Goal: Transaction & Acquisition: Purchase product/service

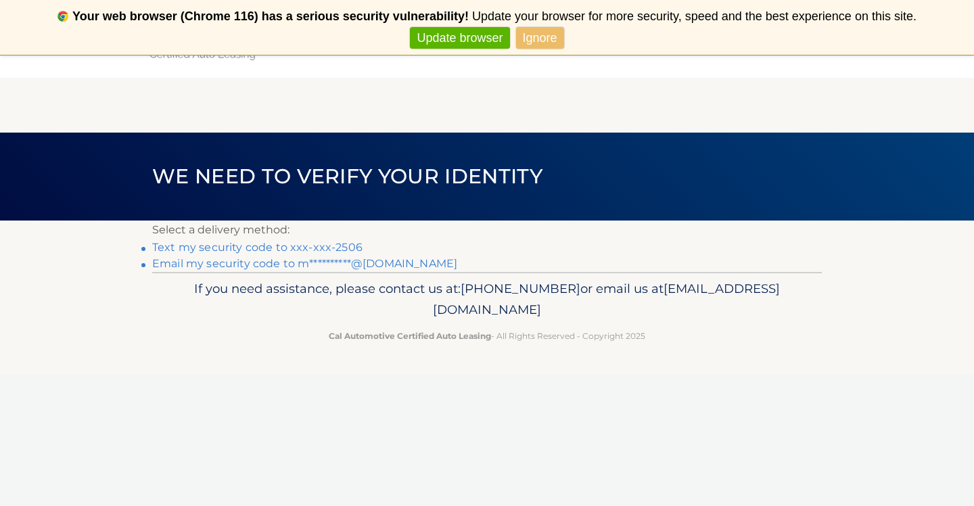
click at [307, 246] on link "Text my security code to xxx-xxx-2506" at bounding box center [257, 247] width 210 height 13
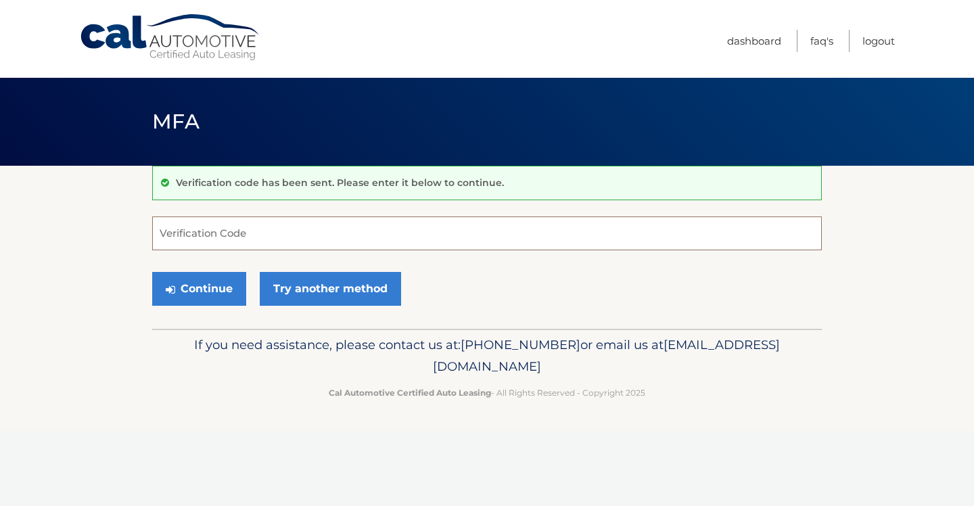
click at [212, 232] on input "Verification Code" at bounding box center [487, 234] width 670 height 34
type input "237677"
click at [203, 288] on button "Continue" at bounding box center [199, 289] width 94 height 34
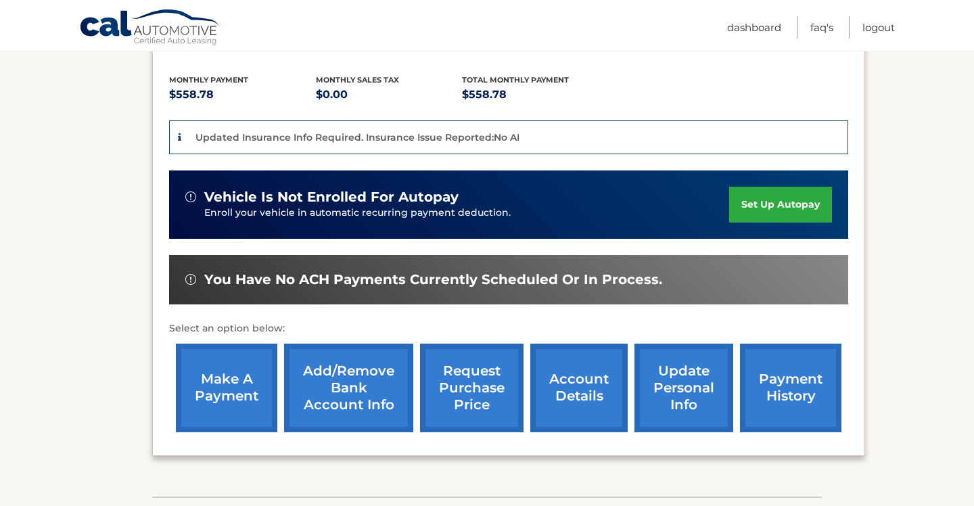
scroll to position [275, 0]
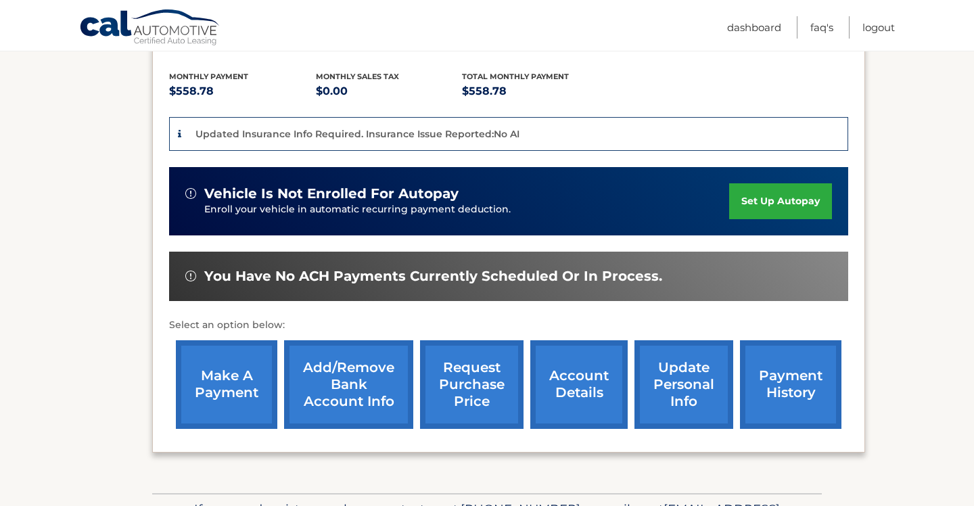
click at [214, 374] on link "make a payment" at bounding box center [227, 384] width 102 height 89
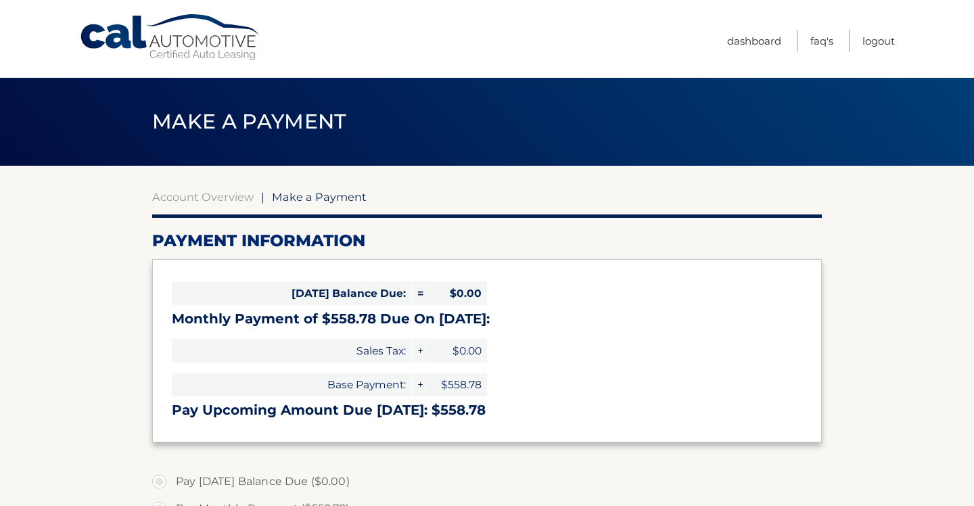
select select "ZjM3MTg5N2ItMDM1NC00YWU2LWExYjUtNTZlNmYzN2VhZTk4"
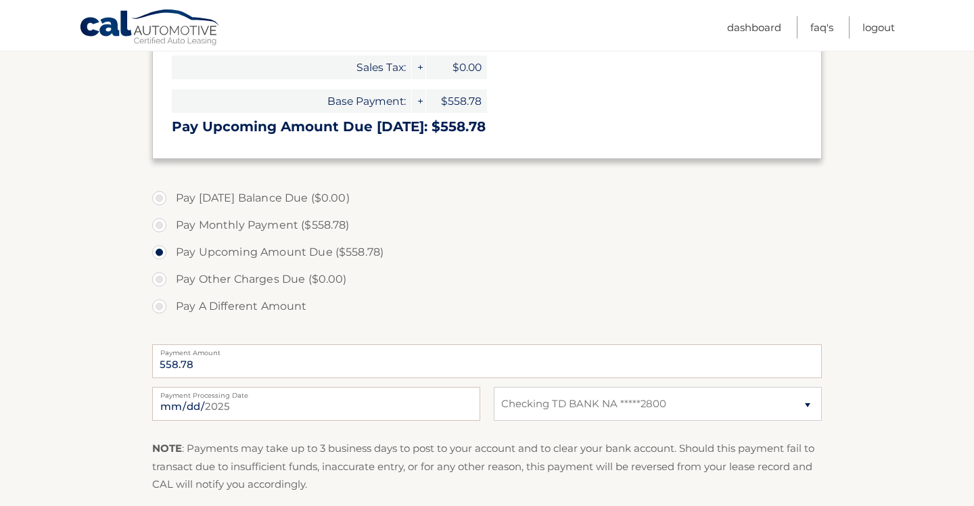
scroll to position [293, 0]
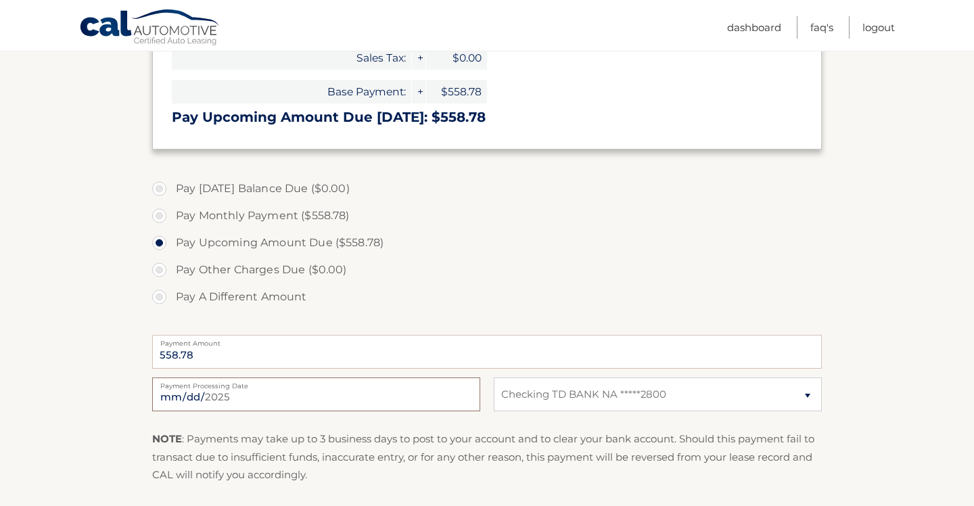
click at [208, 397] on input "2025-08-21" at bounding box center [316, 395] width 328 height 34
type input "2025-08-23"
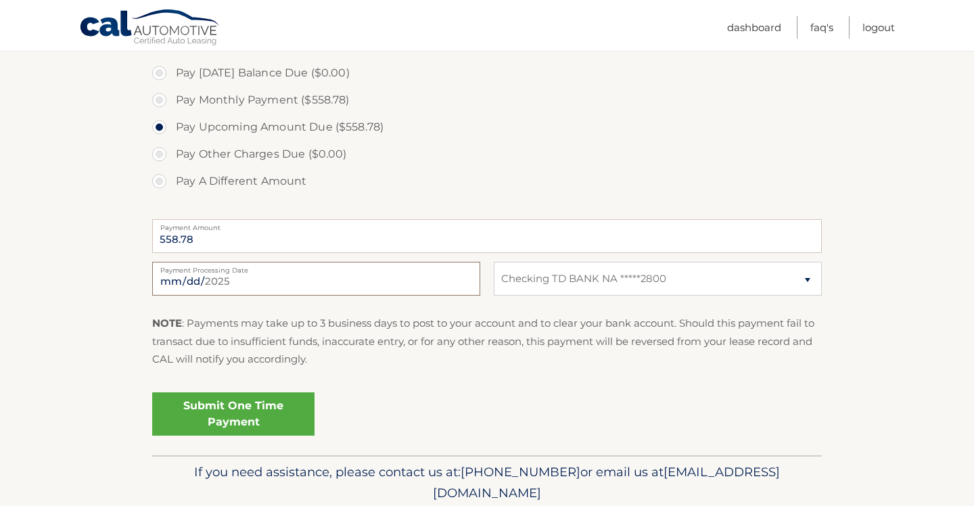
scroll to position [413, 0]
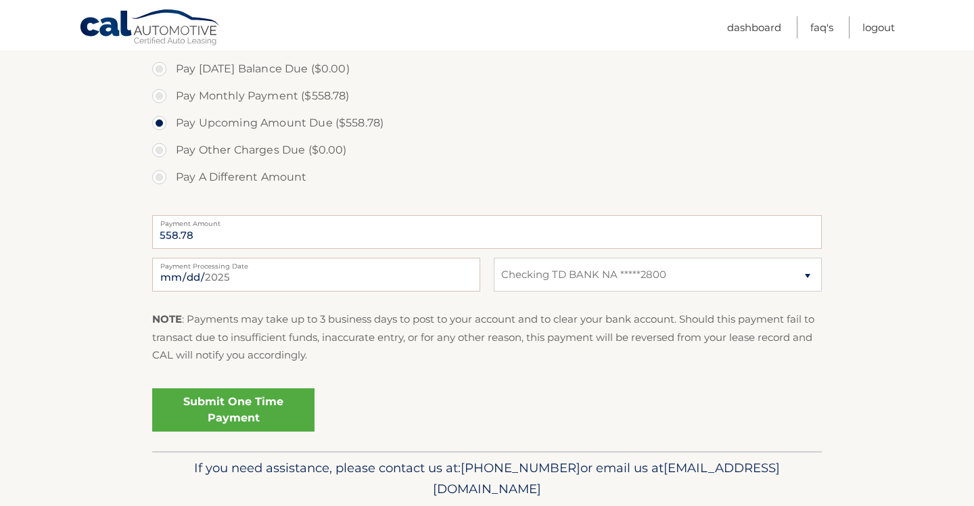
click at [226, 405] on link "Submit One Time Payment" at bounding box center [233, 409] width 162 height 43
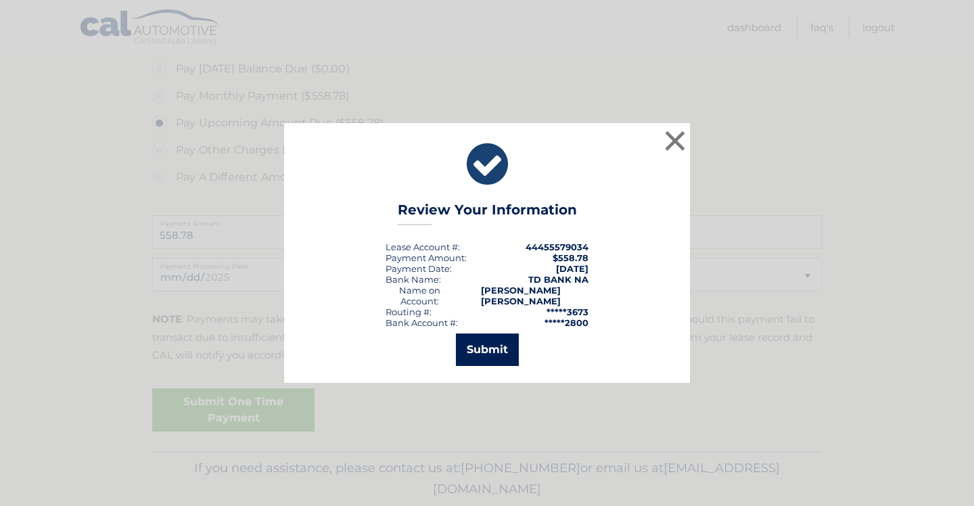
click at [489, 342] on button "Submit" at bounding box center [487, 350] width 63 height 32
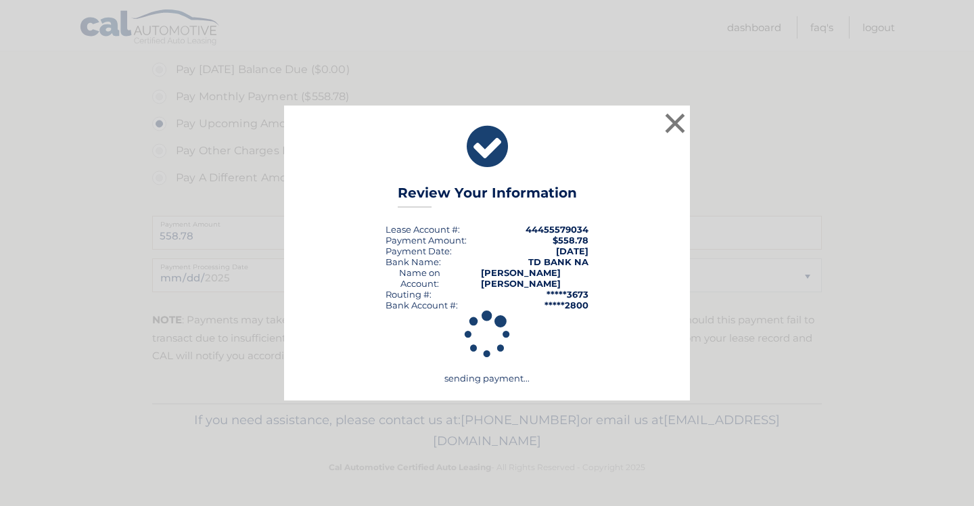
scroll to position [412, 0]
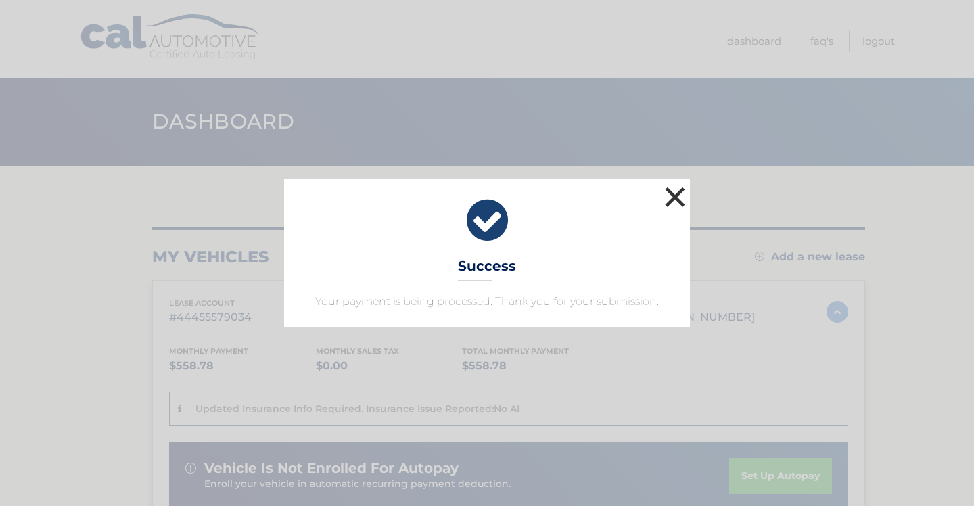
click at [675, 193] on button "×" at bounding box center [675, 196] width 27 height 27
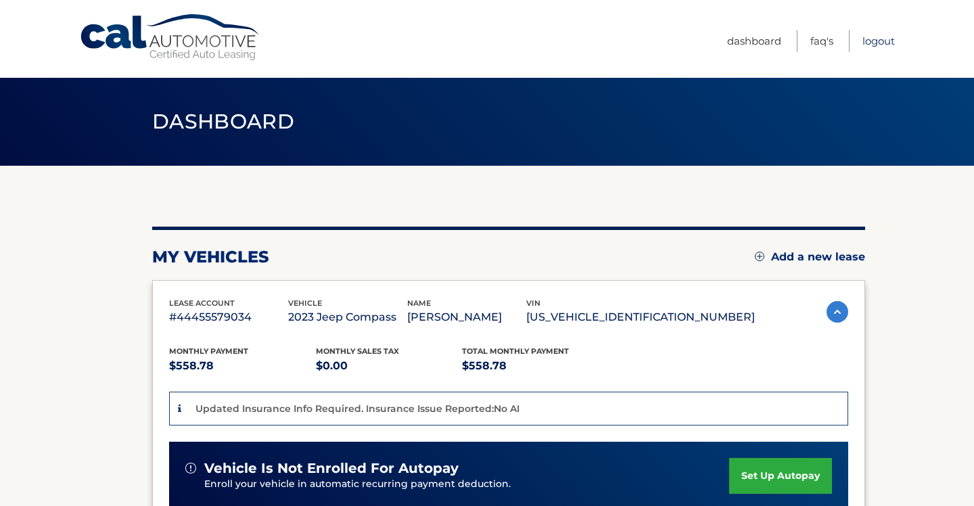
click at [872, 42] on link "Logout" at bounding box center [879, 41] width 32 height 22
